Goal: Understand process/instructions

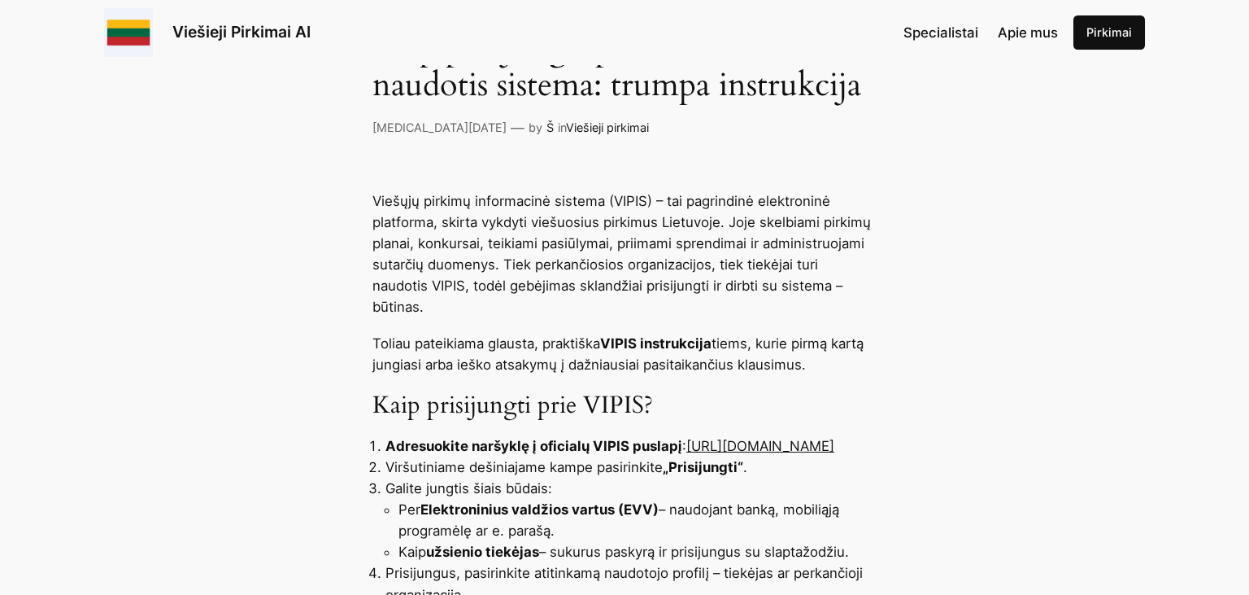
scroll to position [430, 0]
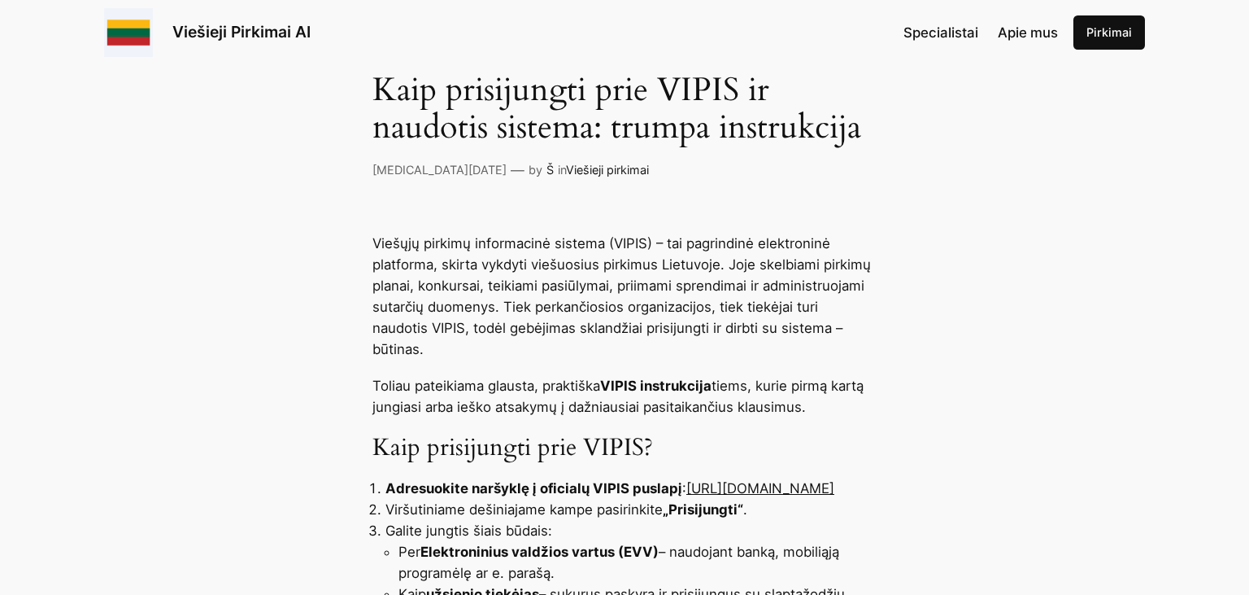
click at [694, 480] on link "[URL][DOMAIN_NAME]" at bounding box center [761, 488] width 148 height 16
click at [691, 480] on link "[URL][DOMAIN_NAME]" at bounding box center [761, 488] width 148 height 16
drag, startPoint x: 675, startPoint y: 468, endPoint x: 708, endPoint y: 480, distance: 34.8
click at [708, 480] on li "Adresuokite naršyklę į oficialų VIPIS puslapį : [URL][DOMAIN_NAME]" at bounding box center [631, 487] width 491 height 21
click at [709, 480] on li "Adresuokite naršyklę į oficialų VIPIS puslapį : [URL][DOMAIN_NAME]" at bounding box center [631, 487] width 491 height 21
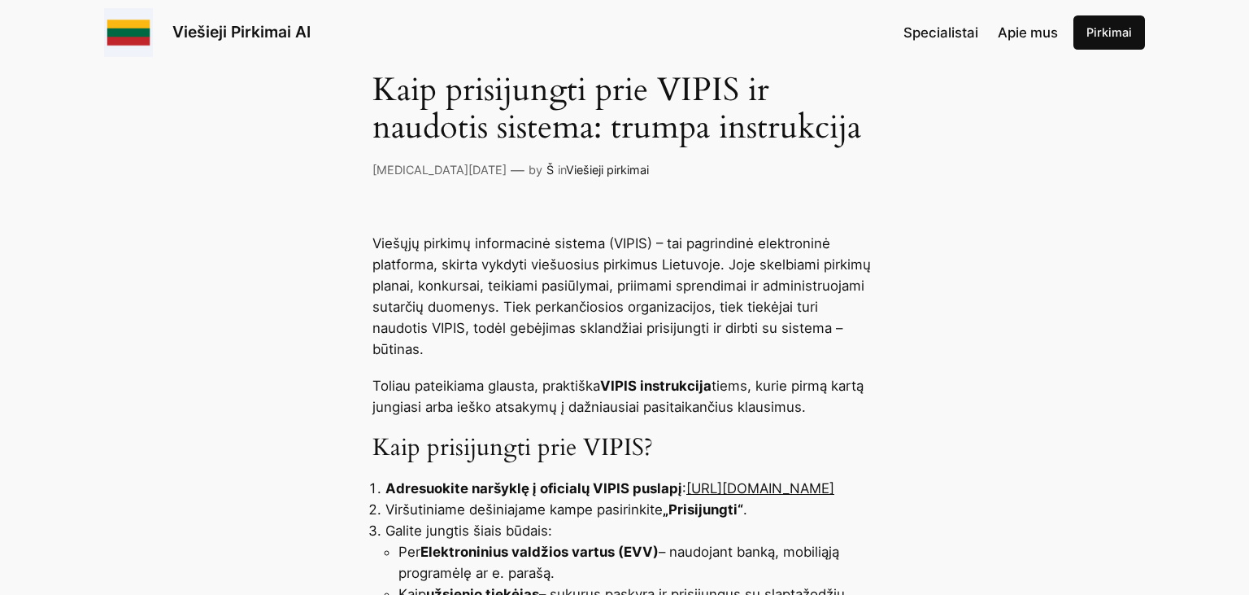
drag, startPoint x: 687, startPoint y: 469, endPoint x: 712, endPoint y: 482, distance: 27.7
click at [712, 482] on li "Adresuokite naršyklę į oficialų VIPIS puslapį : [URL][DOMAIN_NAME]" at bounding box center [631, 487] width 491 height 21
copy link "[URL][DOMAIN_NAME]"
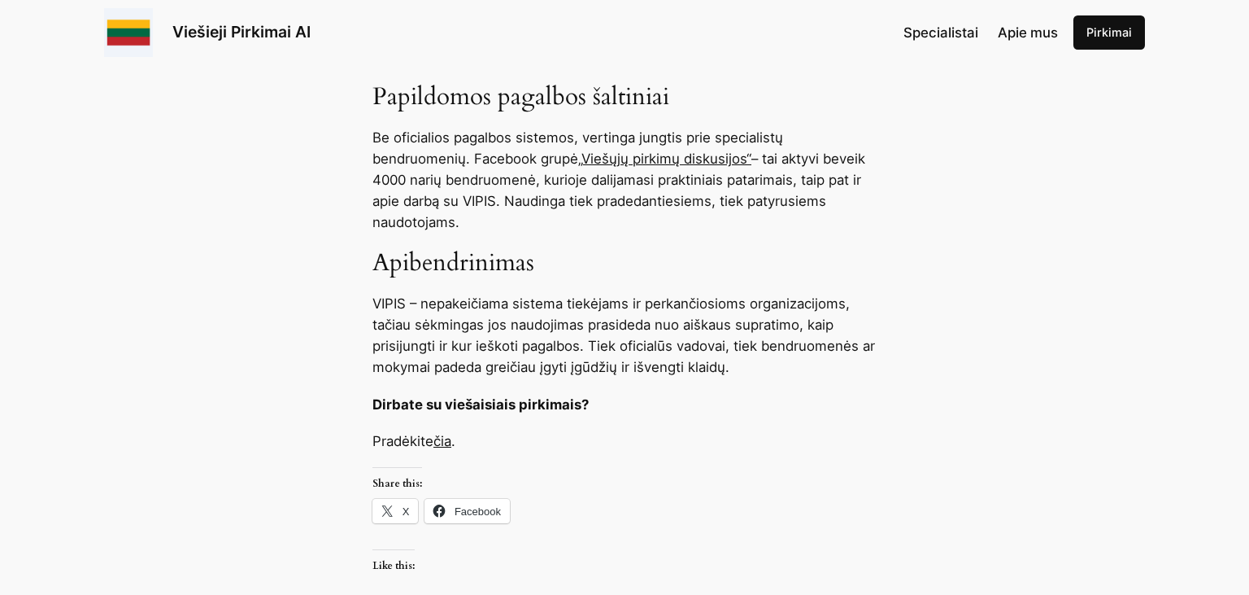
scroll to position [1718, 0]
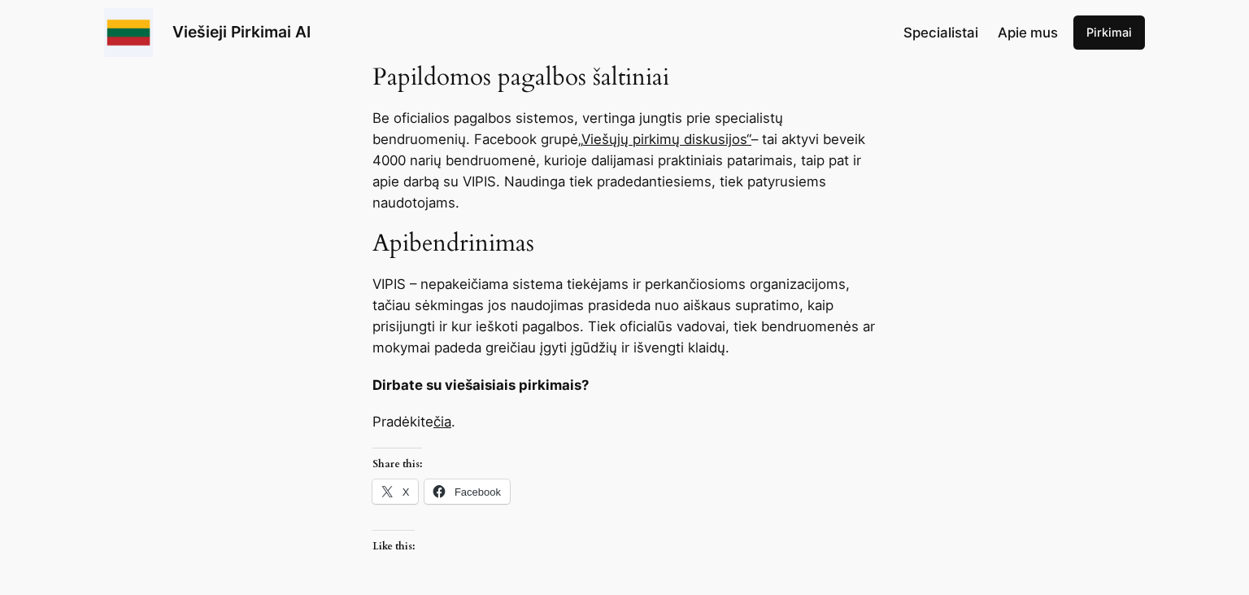
click at [447, 421] on link "čia" at bounding box center [443, 421] width 18 height 16
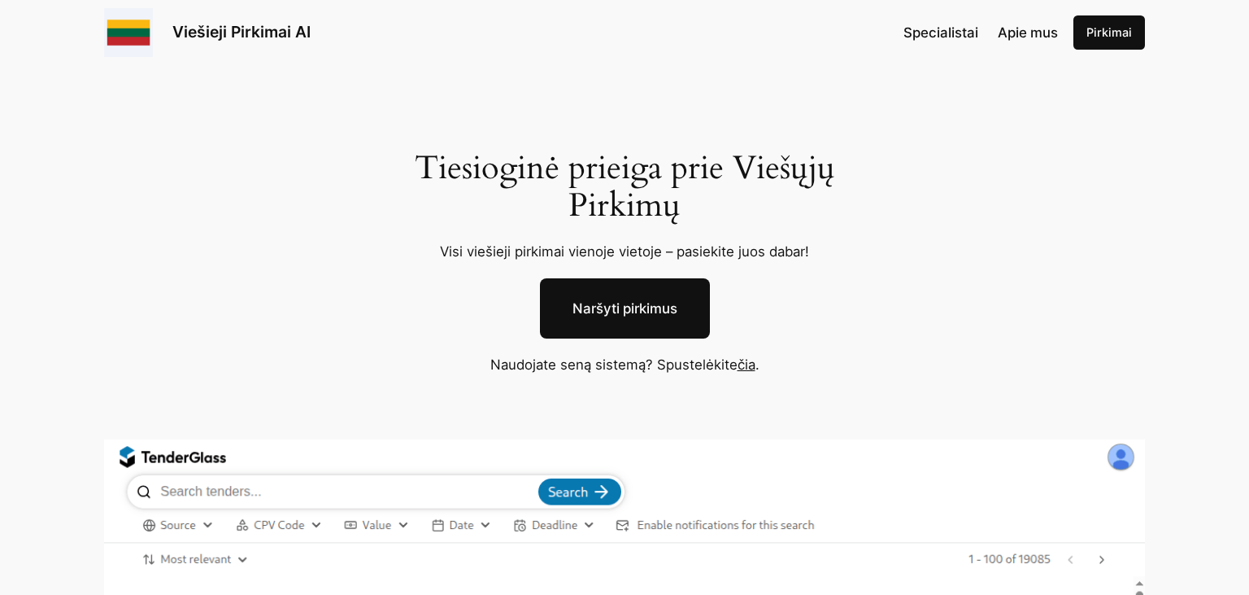
click at [630, 310] on link "Naršyti pirkimus" at bounding box center [625, 308] width 170 height 60
